Goal: Task Accomplishment & Management: Complete application form

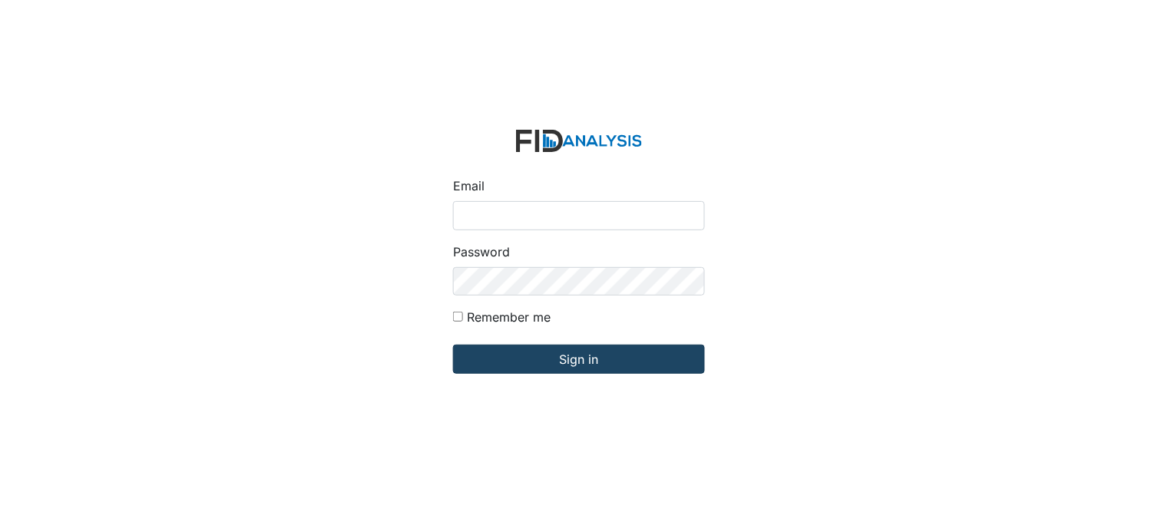
type input "[PERSON_NAME][EMAIL_ADDRESS][DOMAIN_NAME]"
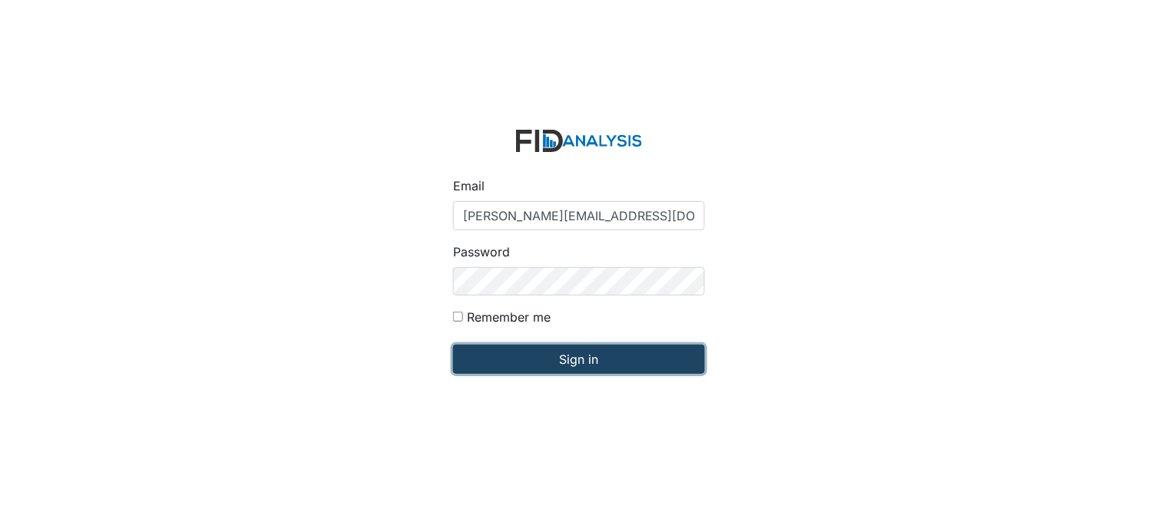
click at [562, 352] on input "Sign in" at bounding box center [579, 359] width 252 height 29
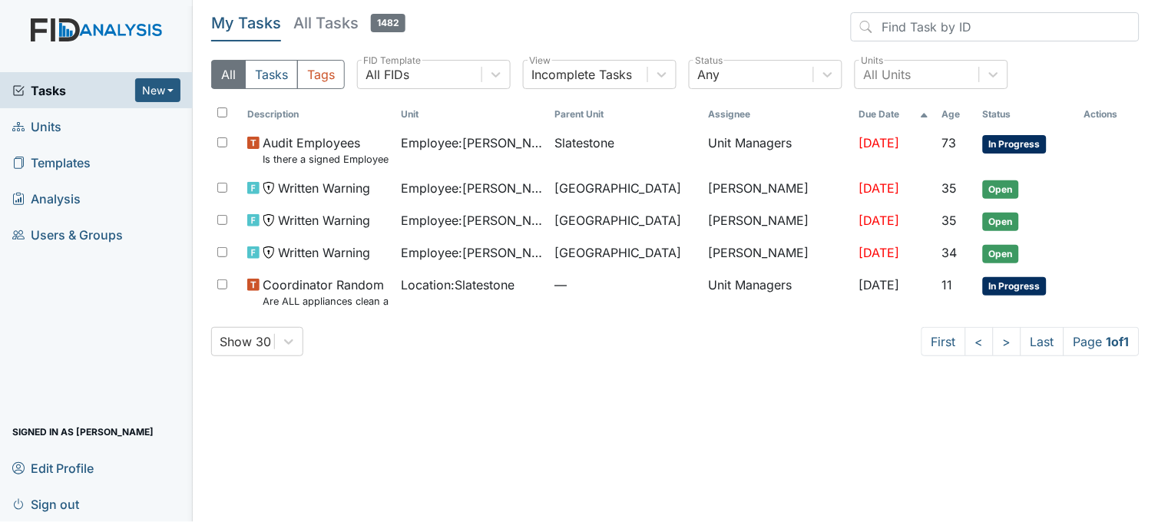
click at [64, 121] on link "Units" at bounding box center [96, 126] width 193 height 36
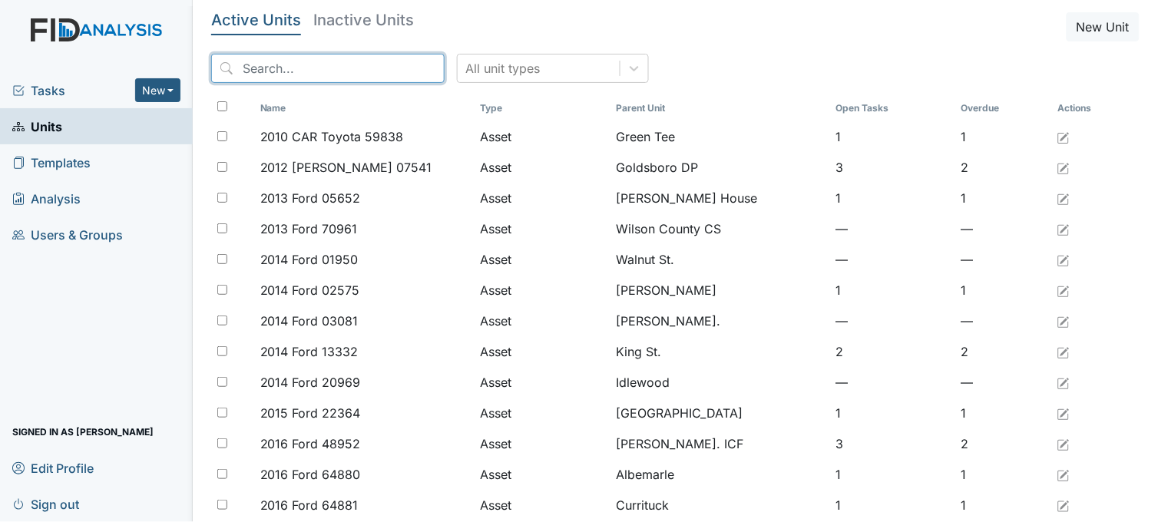
click at [304, 61] on input "search" at bounding box center [327, 68] width 233 height 29
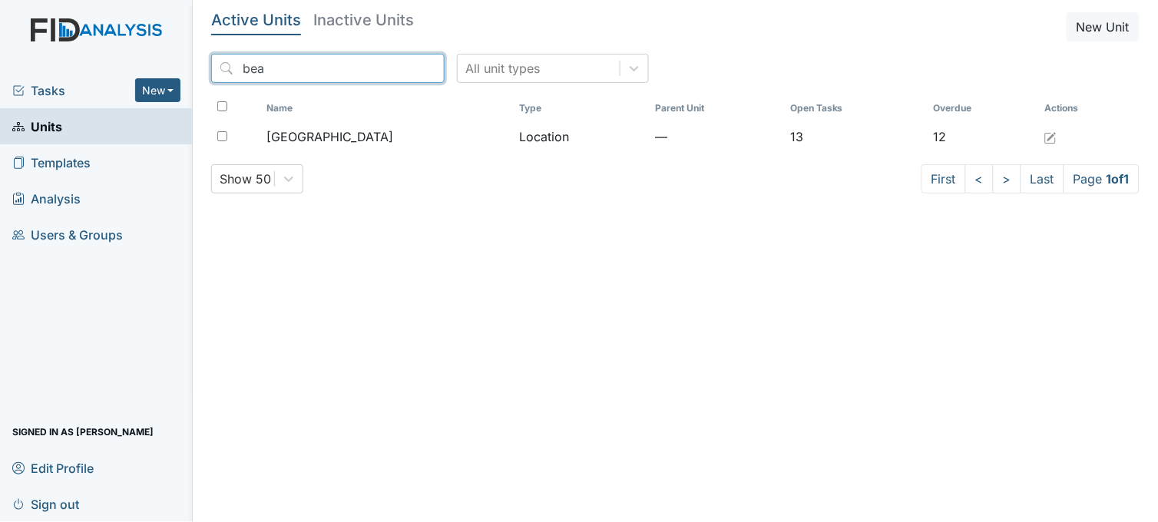
type input "bea"
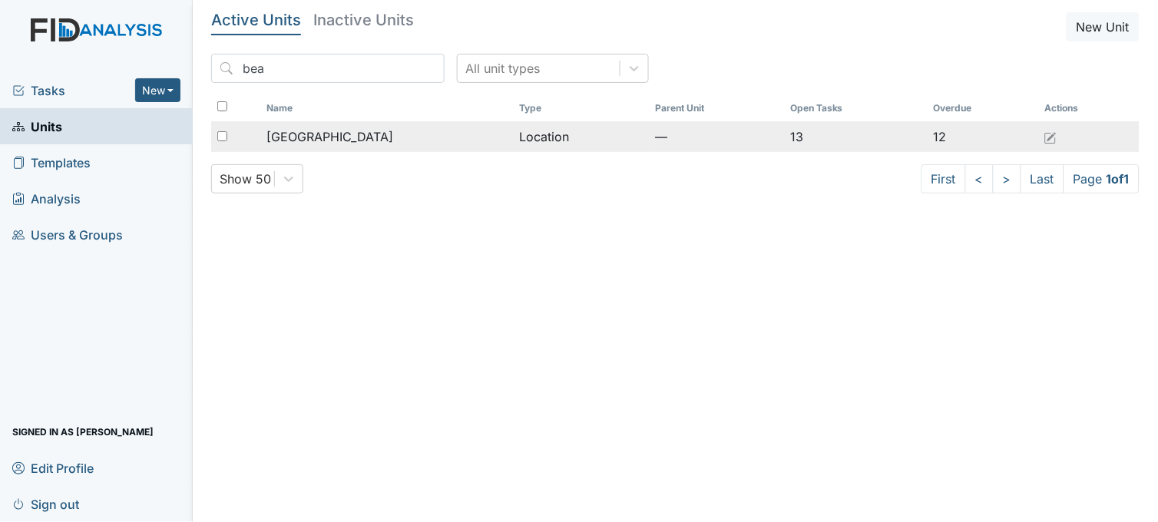
click at [320, 143] on span "[GEOGRAPHIC_DATA]" at bounding box center [329, 136] width 127 height 18
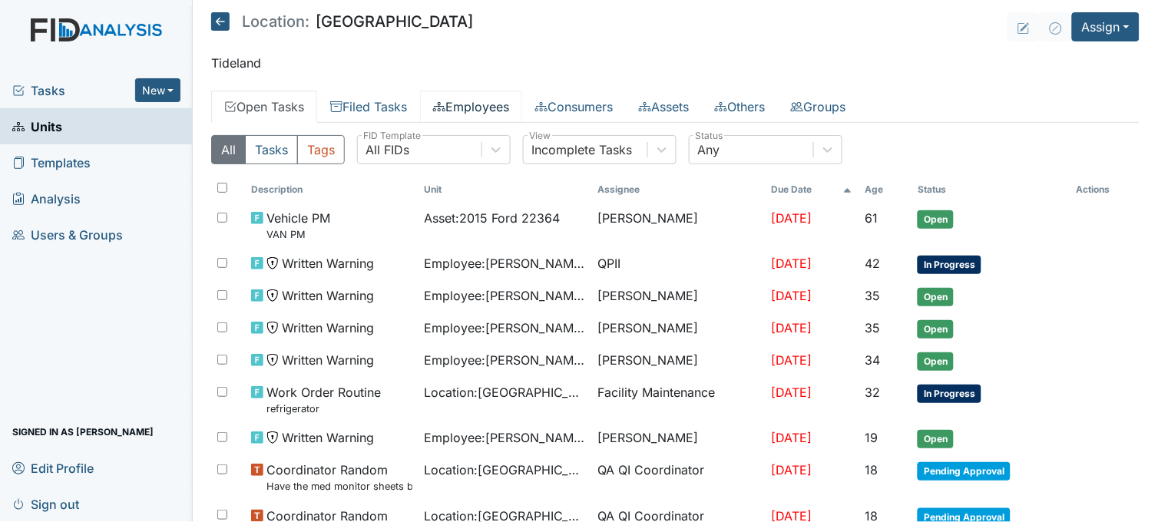
click at [470, 106] on link "Employees" at bounding box center [471, 107] width 102 height 32
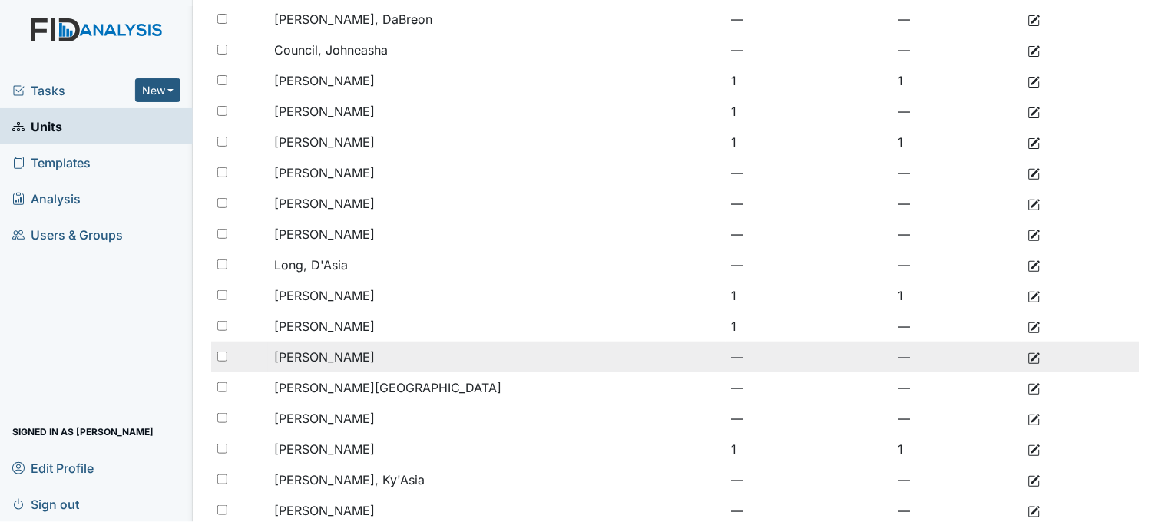
scroll to position [256, 0]
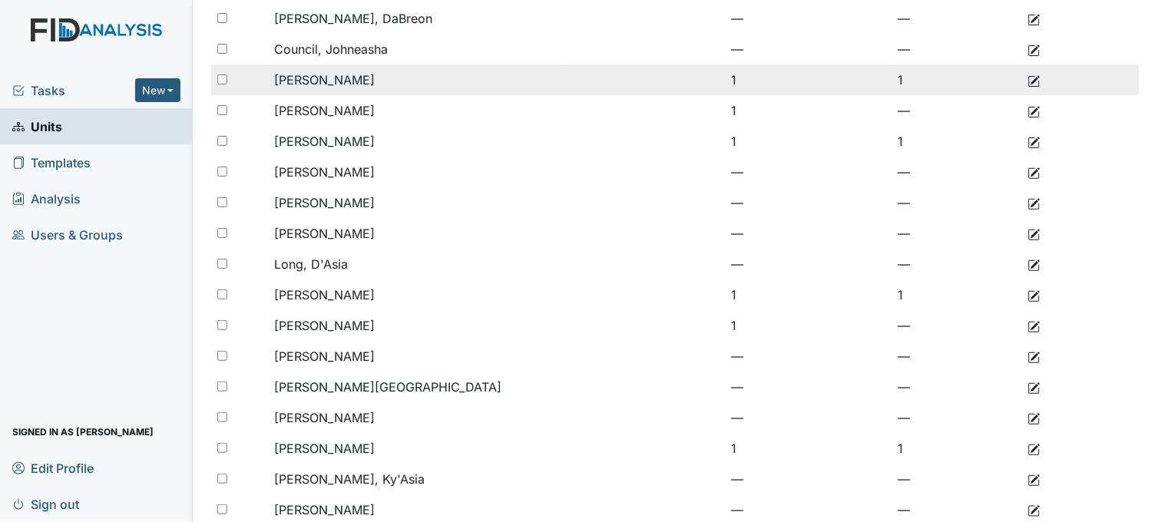
click at [361, 79] on span "[PERSON_NAME]" at bounding box center [324, 79] width 101 height 15
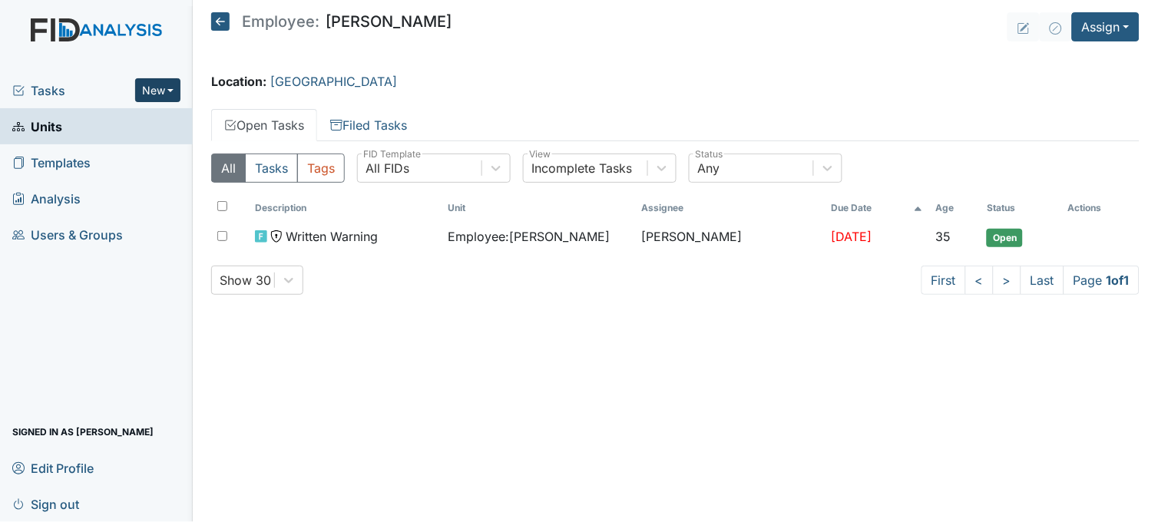
click at [160, 93] on button "New" at bounding box center [158, 90] width 46 height 24
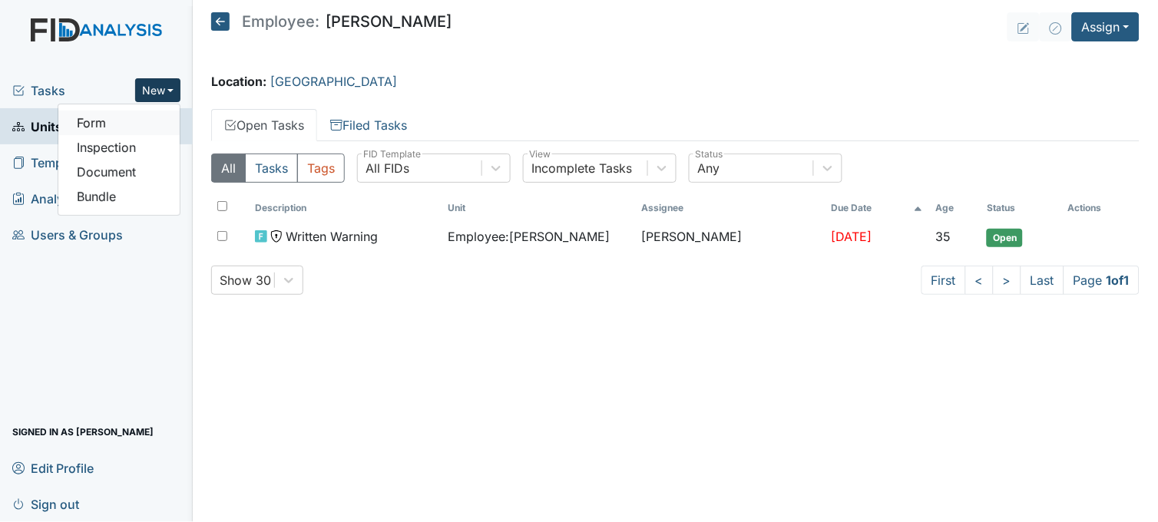
click at [147, 128] on link "Form" at bounding box center [118, 123] width 121 height 25
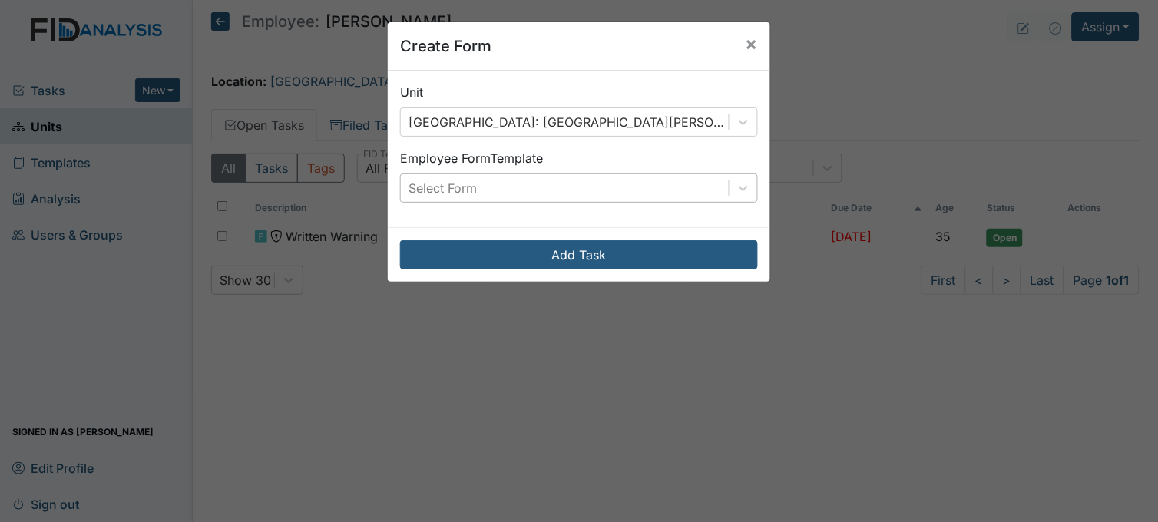
click at [557, 189] on div "Select Form" at bounding box center [565, 188] width 328 height 28
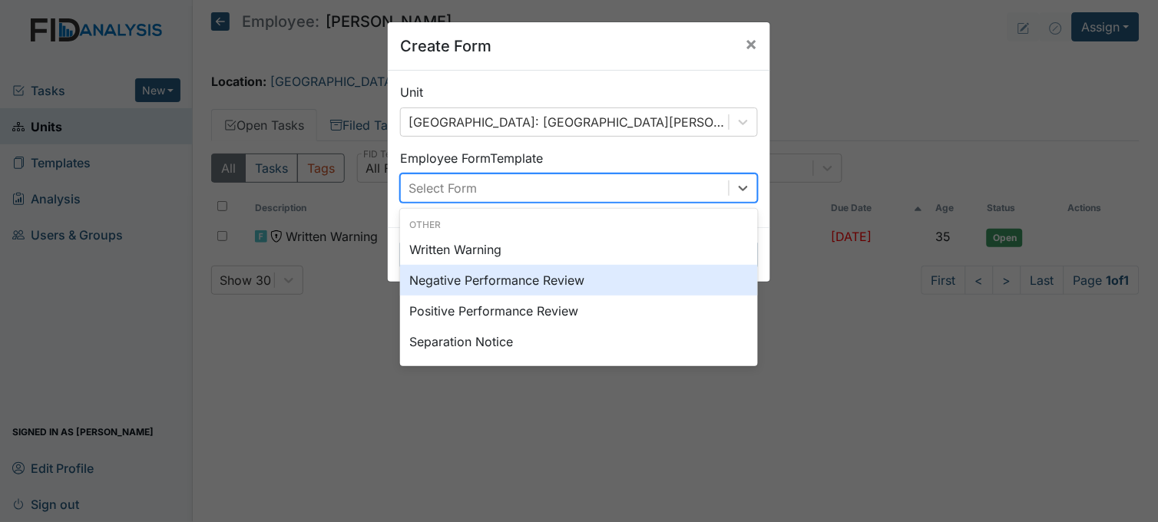
click at [535, 275] on div "Negative Performance Review" at bounding box center [579, 280] width 358 height 31
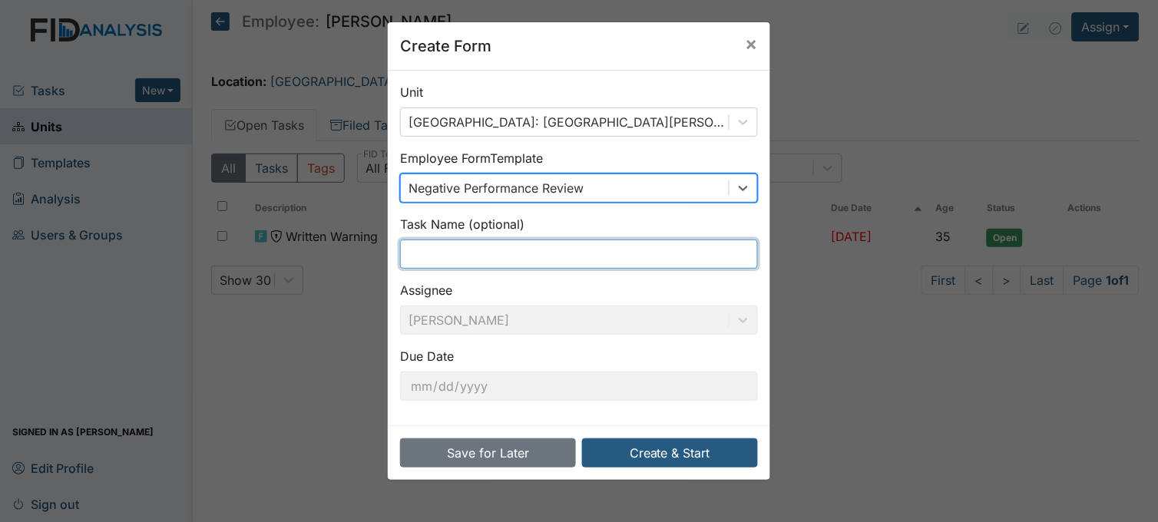
click at [494, 253] on input "text" at bounding box center [579, 254] width 358 height 29
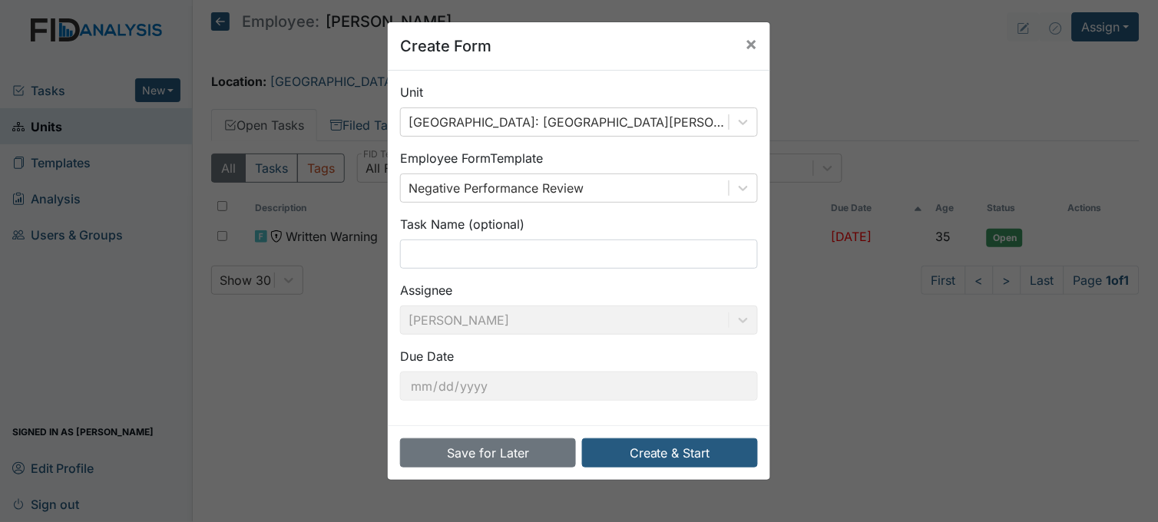
click at [720, 331] on div "Assignee Sheniqua Howell" at bounding box center [579, 308] width 358 height 54
click at [696, 459] on button "Create & Start" at bounding box center [670, 452] width 176 height 29
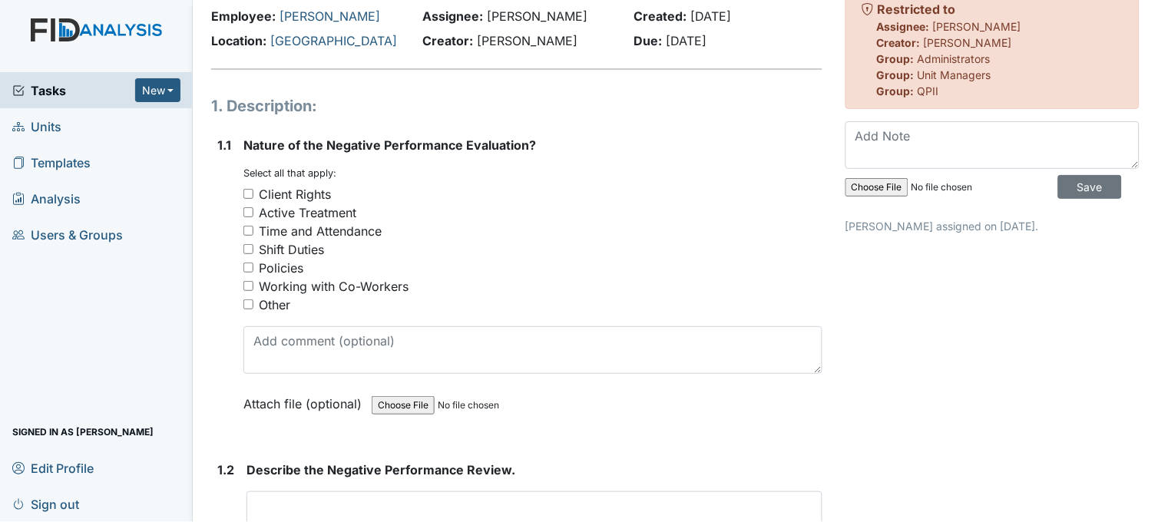
scroll to position [170, 0]
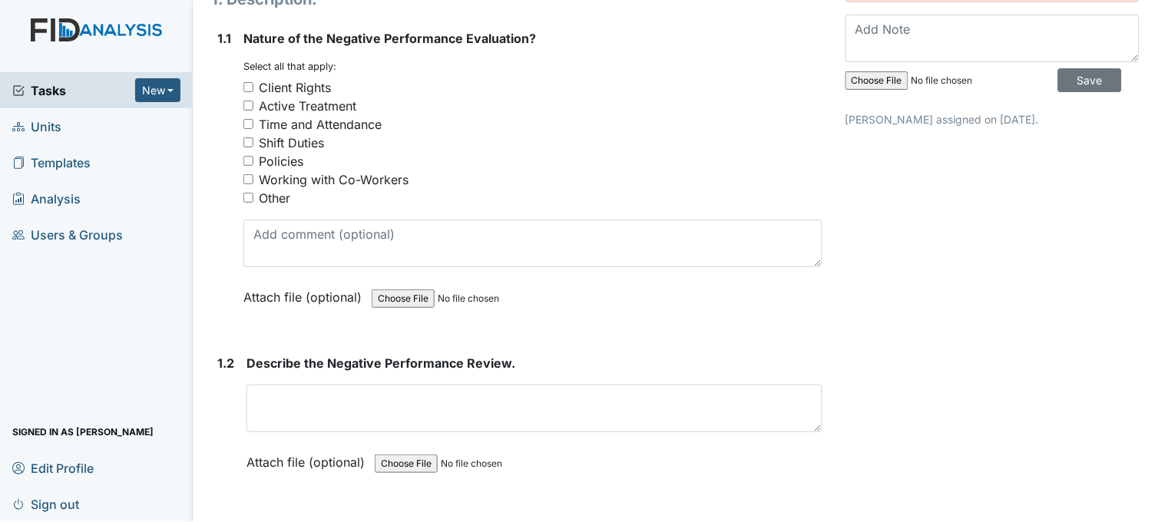
click at [247, 159] on input "Policies" at bounding box center [248, 161] width 10 height 10
checkbox input "true"
click at [249, 139] on input "Shift Duties" at bounding box center [248, 142] width 10 height 10
checkbox input "true"
click at [250, 157] on input "Policies" at bounding box center [248, 161] width 10 height 10
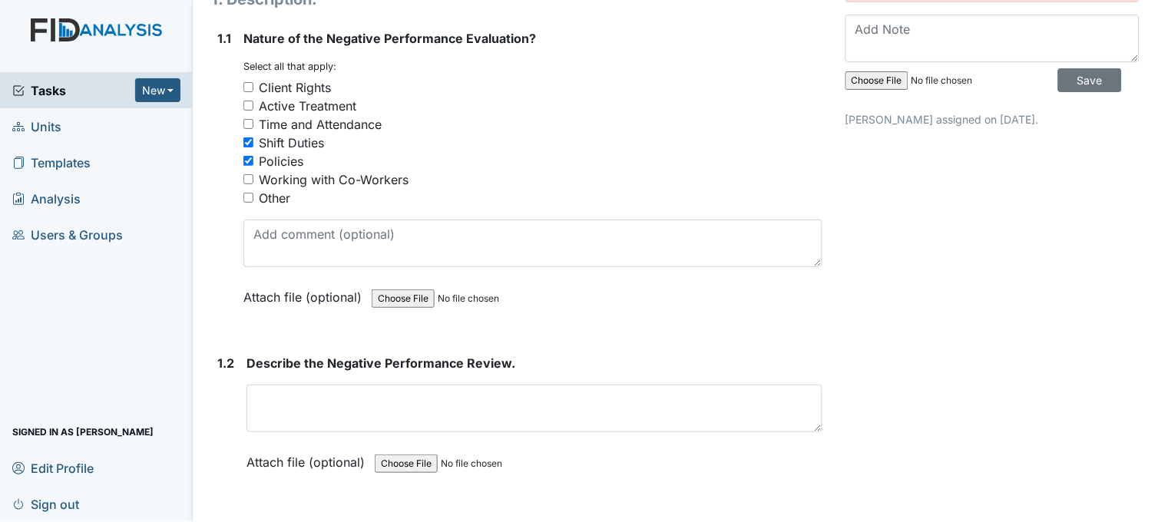
checkbox input "false"
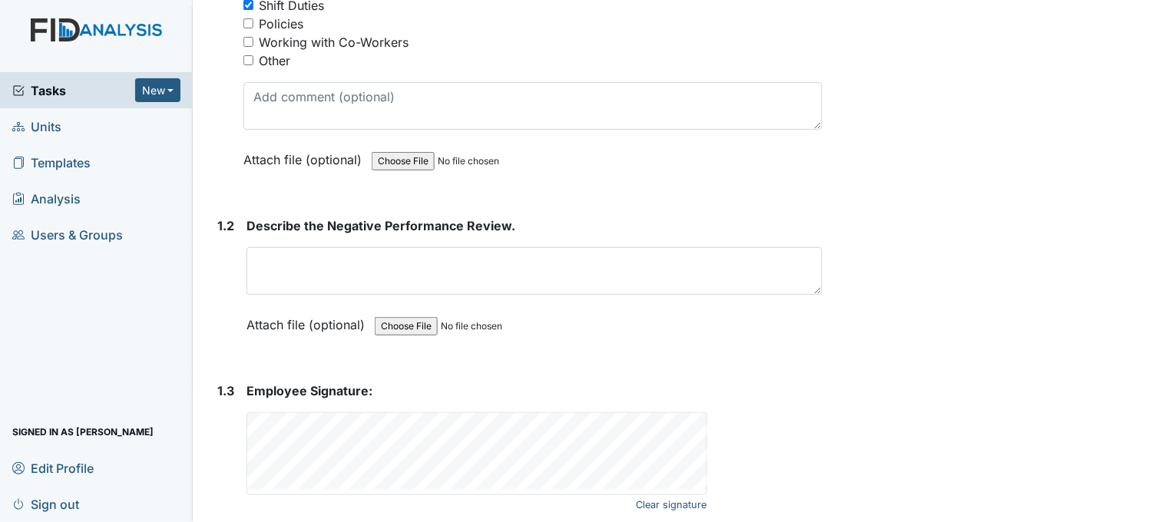
scroll to position [341, 0]
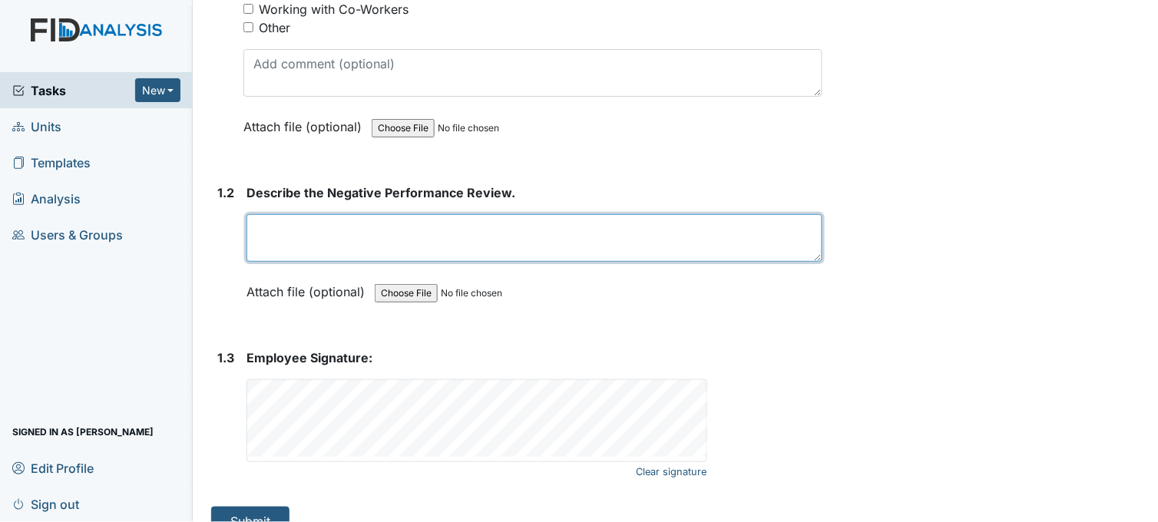
click at [433, 221] on textarea at bounding box center [534, 238] width 576 height 48
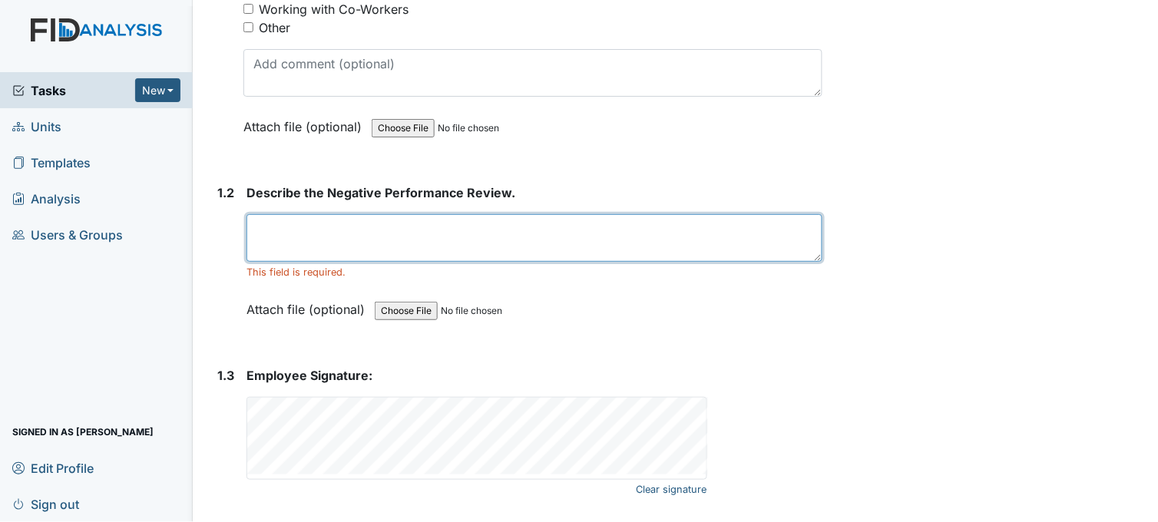
paste textarea "I saw [PERSON_NAME] sweep, mop and do a meal prep and that's about it"
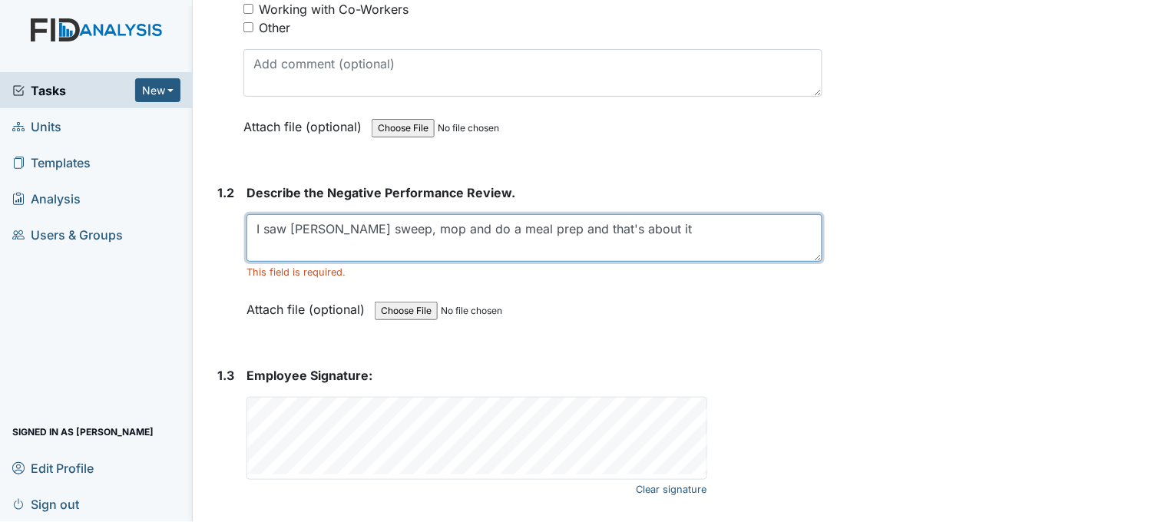
click at [255, 225] on textarea "I saw [PERSON_NAME] sweep, mop and do a meal prep and that's about it" at bounding box center [534, 238] width 576 height 48
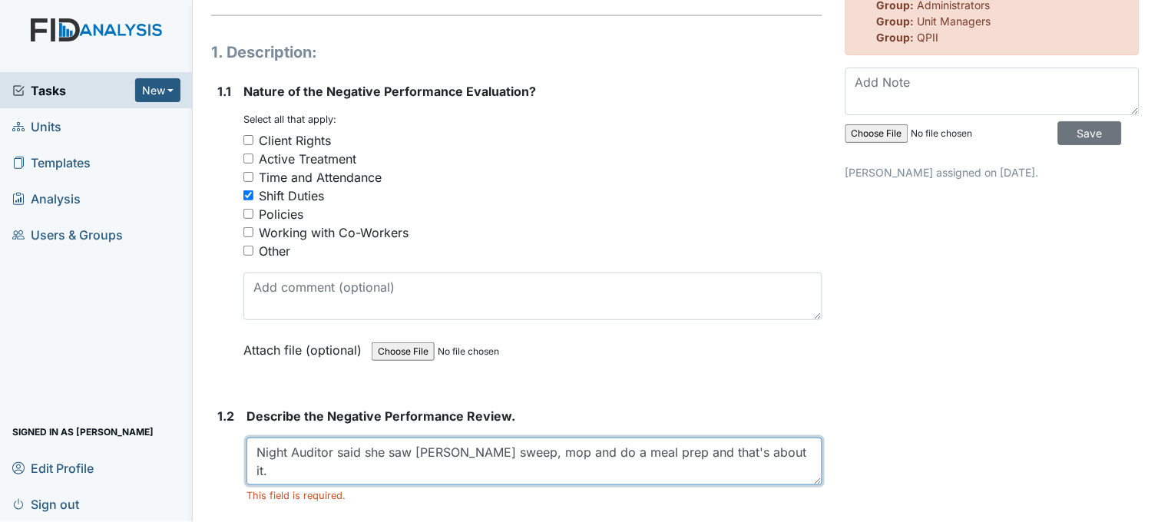
scroll to position [384, 0]
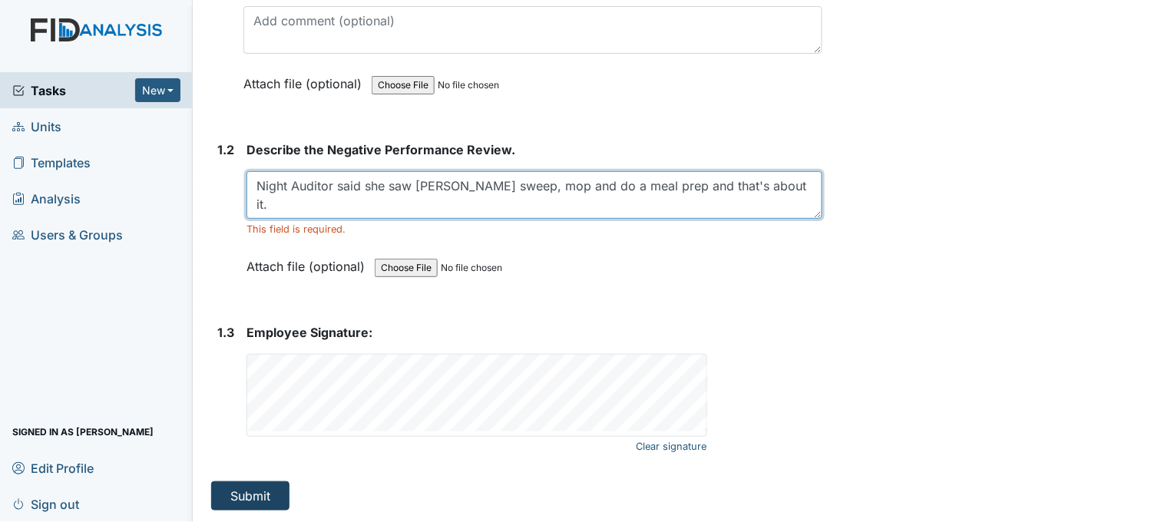
type textarea "Night Auditor said she saw [PERSON_NAME] sweep, mop and do a meal prep and that…"
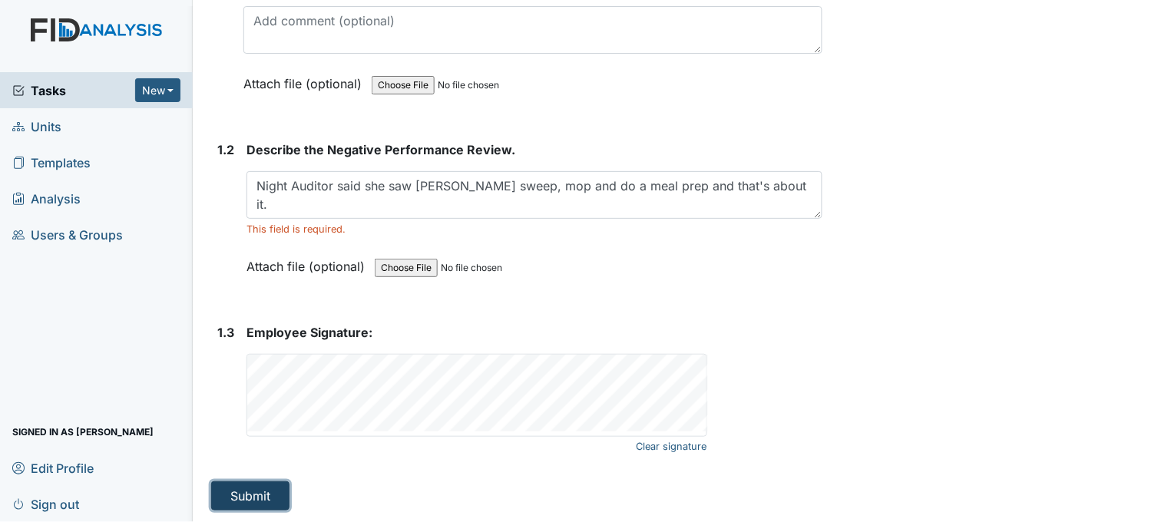
click at [261, 484] on button "Submit" at bounding box center [250, 495] width 78 height 29
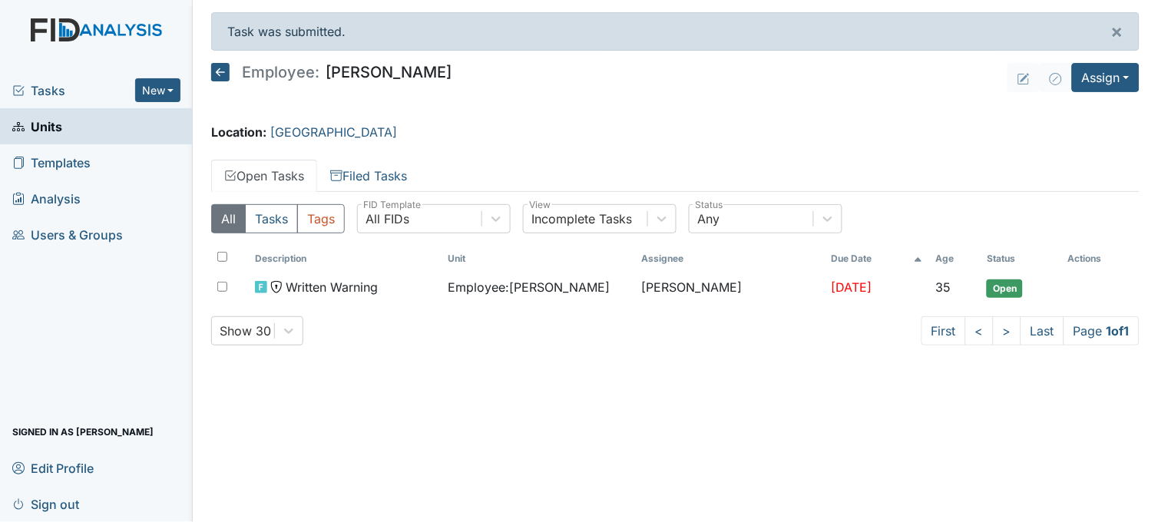
click at [38, 91] on span "Tasks" at bounding box center [73, 90] width 123 height 18
